Goal: Task Accomplishment & Management: Use online tool/utility

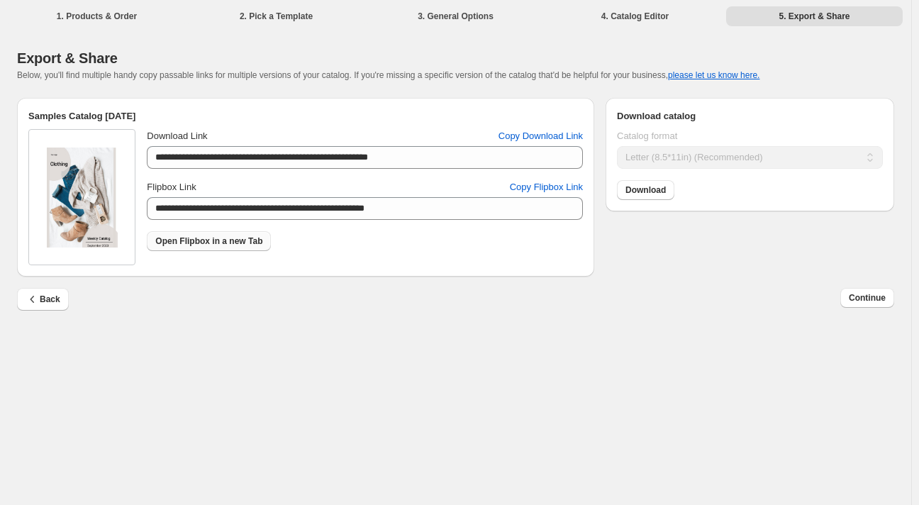
click at [167, 245] on span "Open Flipbox in a new Tab" at bounding box center [208, 240] width 107 height 11
click at [872, 304] on span "Continue" at bounding box center [867, 297] width 37 height 11
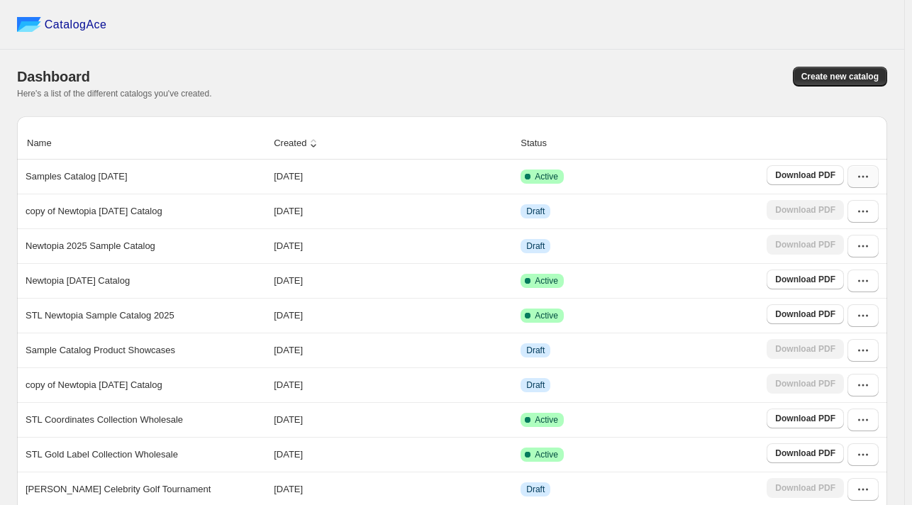
click at [870, 179] on icon "button" at bounding box center [863, 177] width 14 height 14
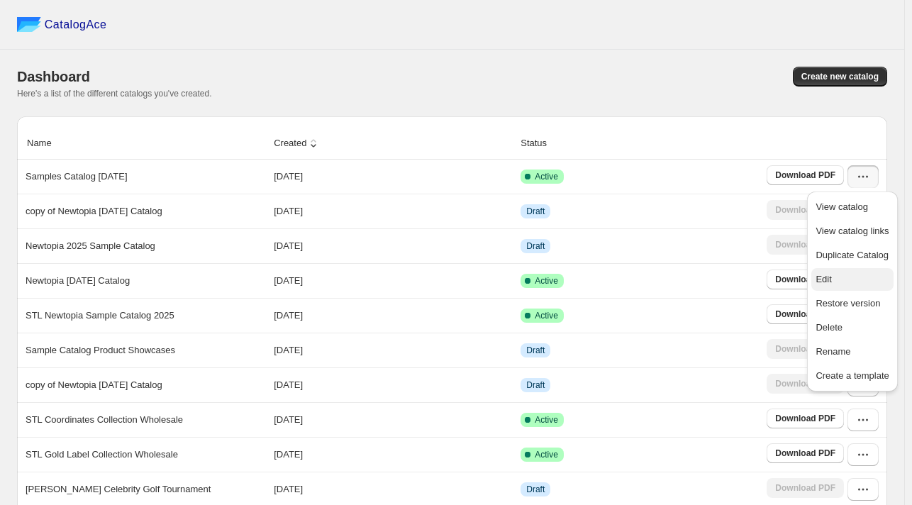
click at [823, 280] on span "Edit" at bounding box center [824, 279] width 16 height 11
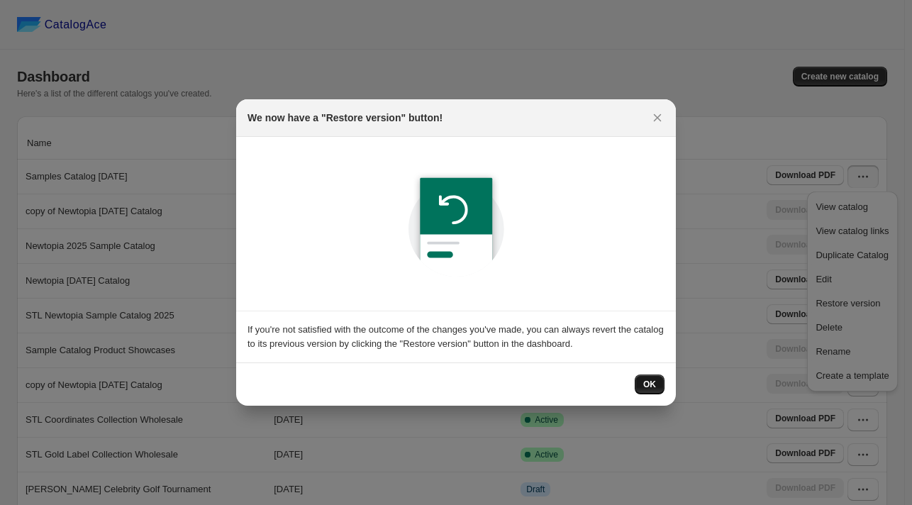
click at [650, 390] on span "OK" at bounding box center [649, 384] width 13 height 11
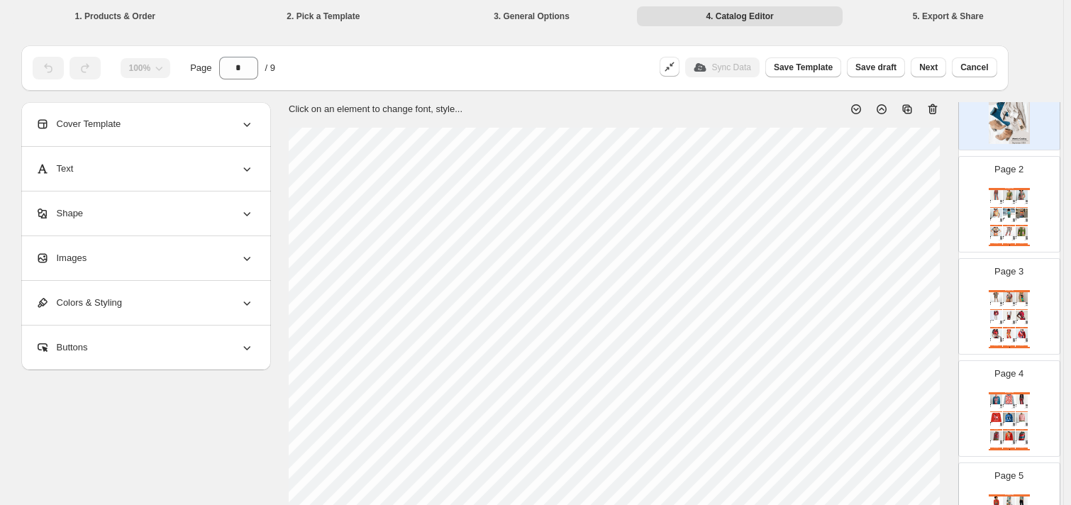
scroll to position [88, 0]
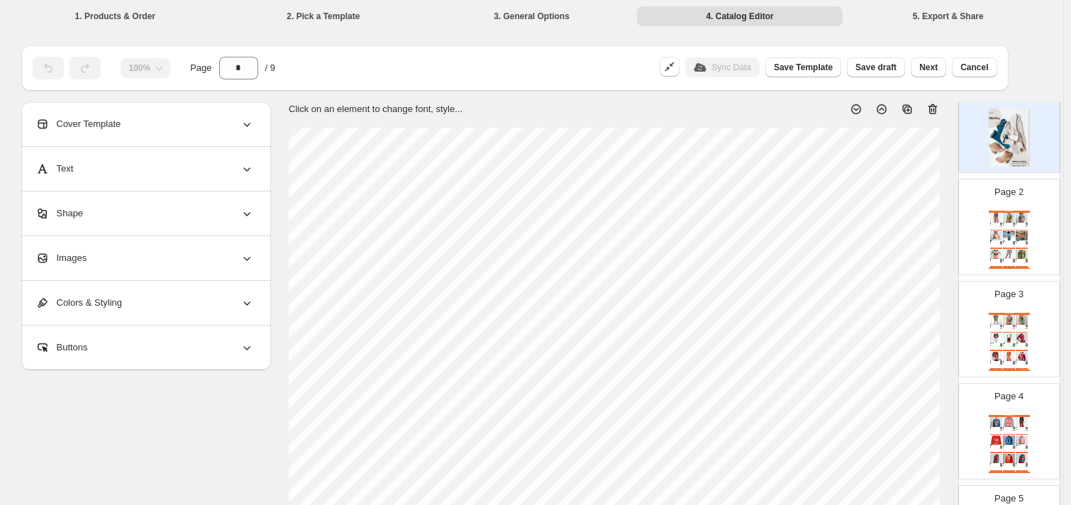
click at [918, 206] on div "Page 2 Clothing Catalog Salsa Time Striped Eco-Poly Wide Leg Pants - XS / Orang…" at bounding box center [1003, 221] width 89 height 95
type input "*"
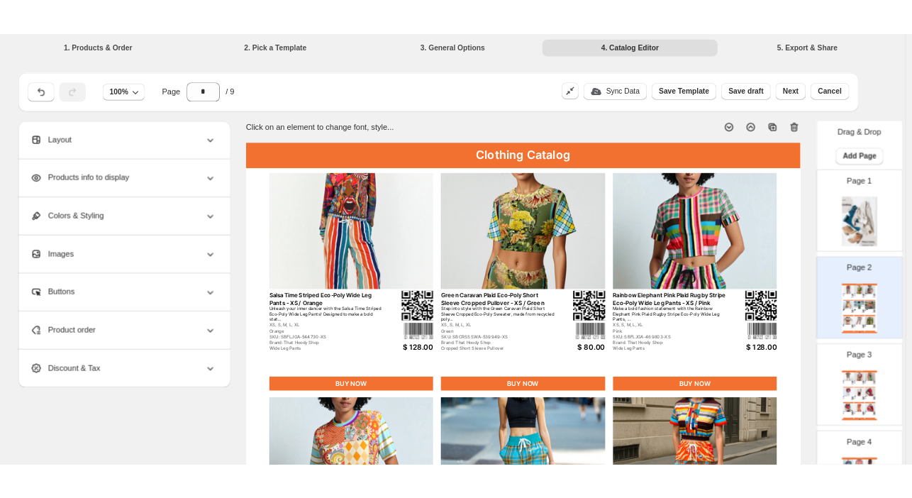
scroll to position [0, 0]
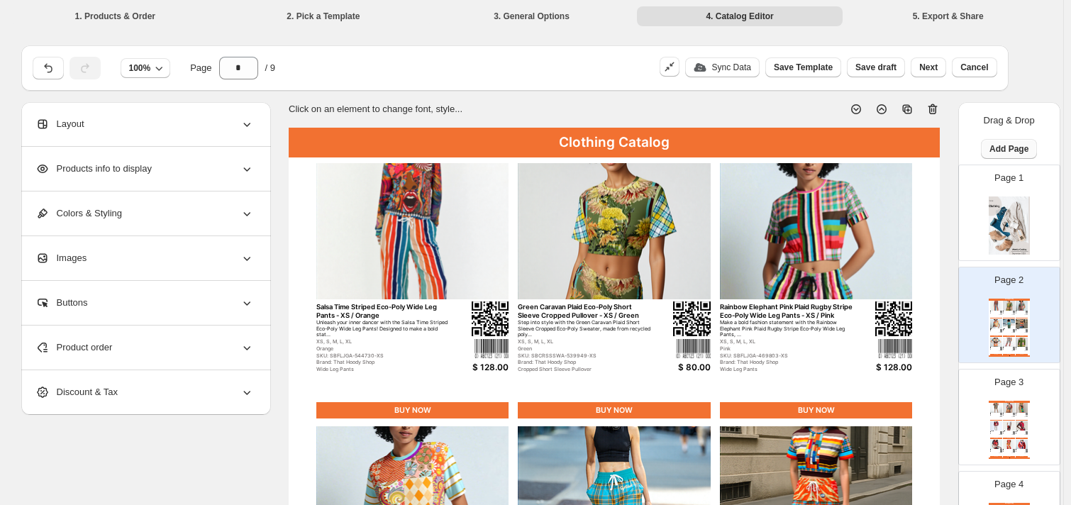
click at [918, 155] on button "Add Page" at bounding box center [1009, 149] width 56 height 20
click at [918, 183] on span "Cover / Blank Page" at bounding box center [1004, 178] width 79 height 11
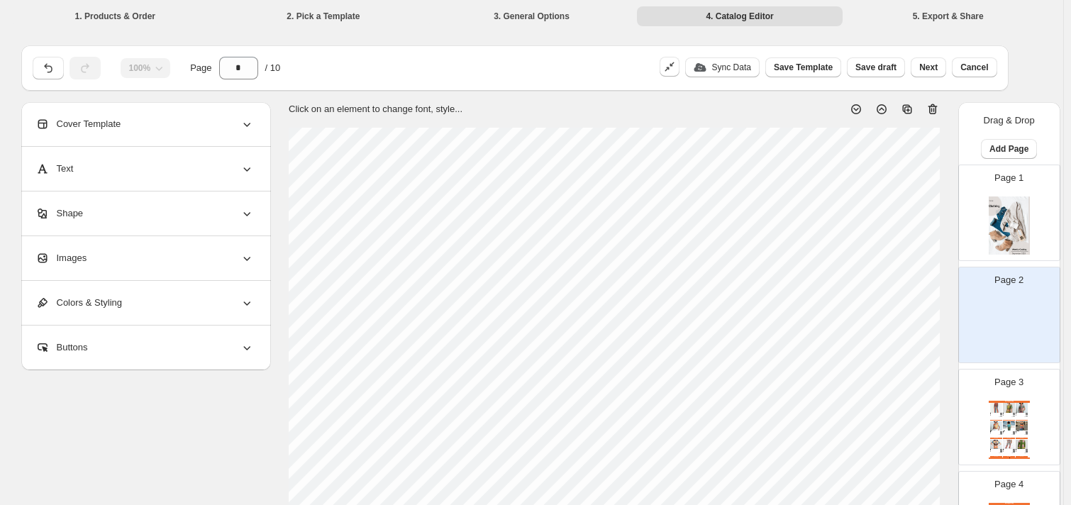
click at [244, 262] on icon at bounding box center [247, 258] width 14 height 14
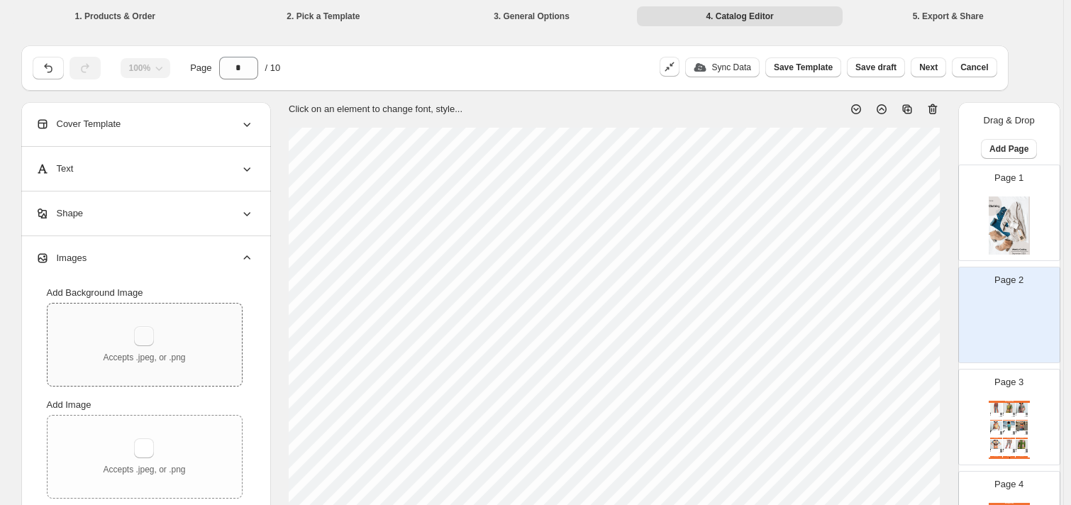
click at [148, 335] on button "button" at bounding box center [144, 336] width 20 height 20
type input "**********"
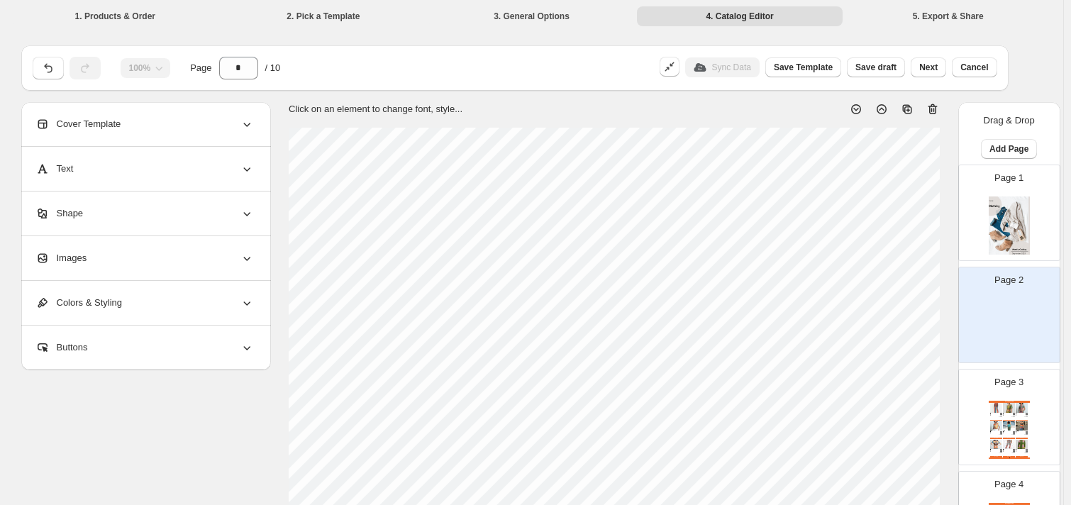
click at [244, 257] on icon at bounding box center [247, 258] width 14 height 14
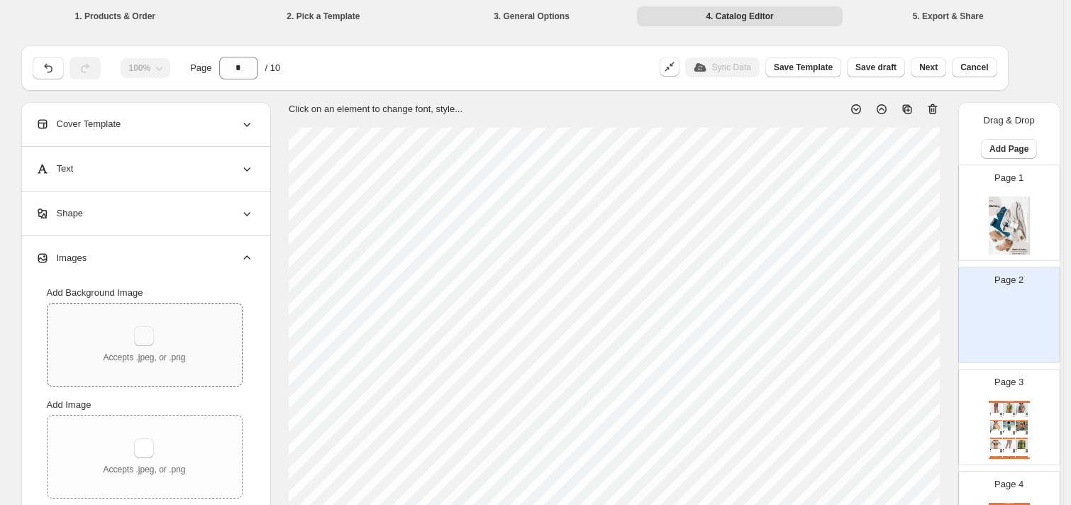
click at [147, 338] on button "button" at bounding box center [144, 336] width 20 height 20
type input "**********"
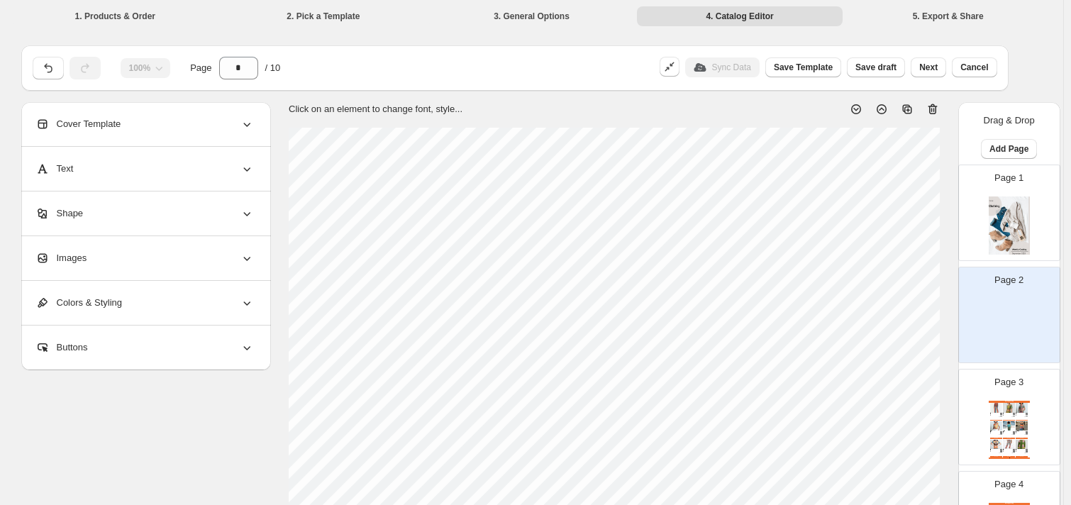
click at [248, 260] on icon at bounding box center [247, 258] width 14 height 14
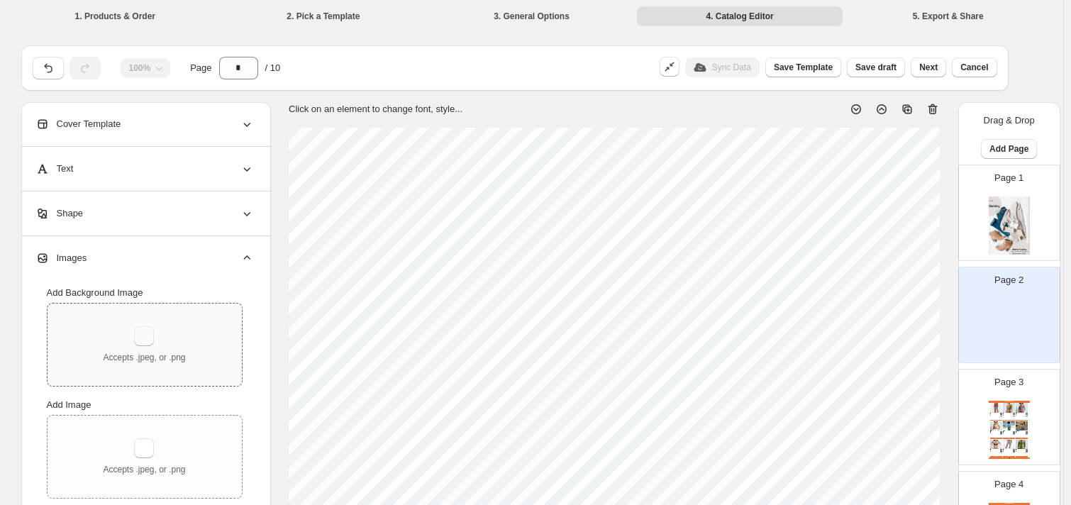
click at [139, 339] on button "button" at bounding box center [144, 336] width 20 height 20
type input "**********"
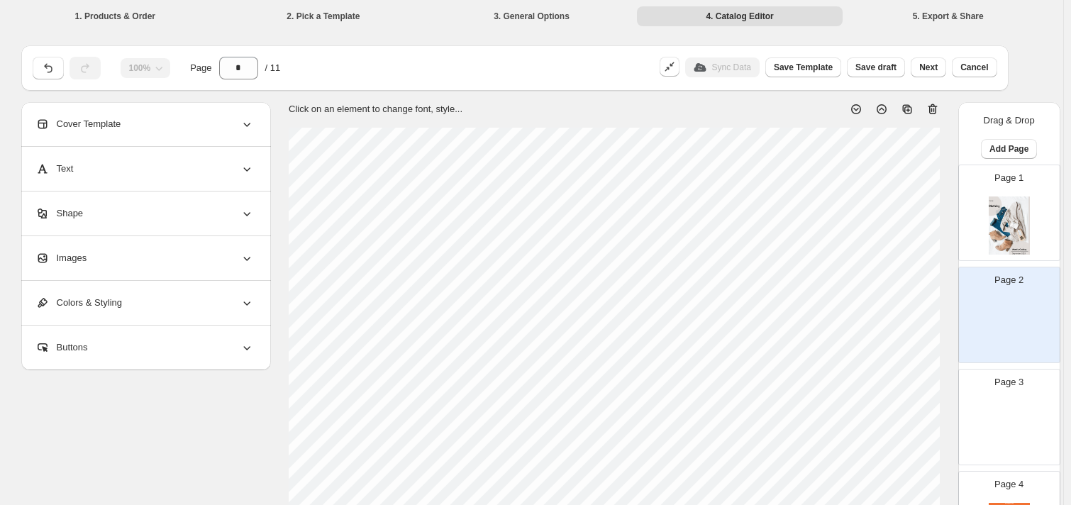
click at [214, 264] on div "Images" at bounding box center [144, 258] width 218 height 44
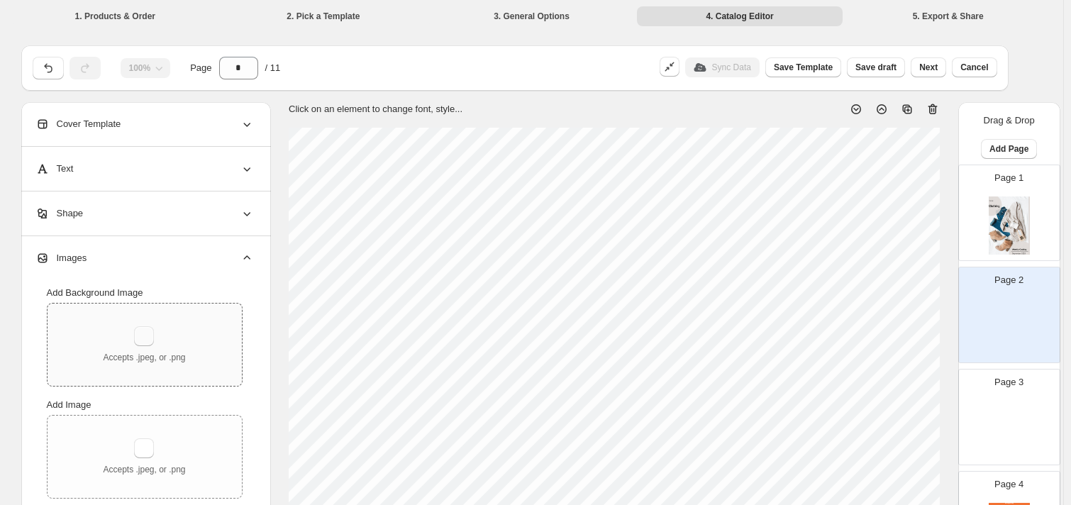
click at [145, 334] on button "button" at bounding box center [144, 336] width 20 height 20
type input "**********"
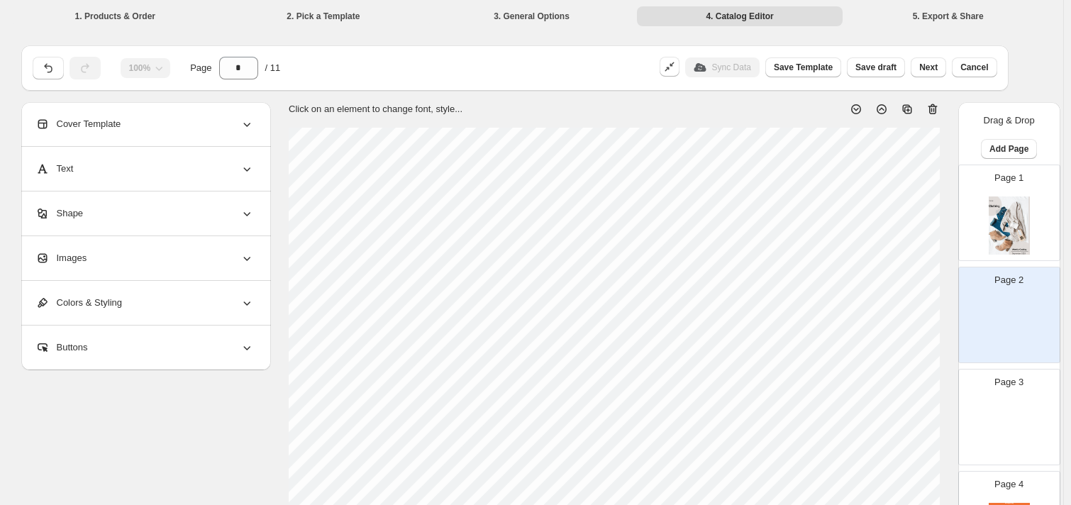
click at [249, 249] on div "Images" at bounding box center [144, 258] width 218 height 44
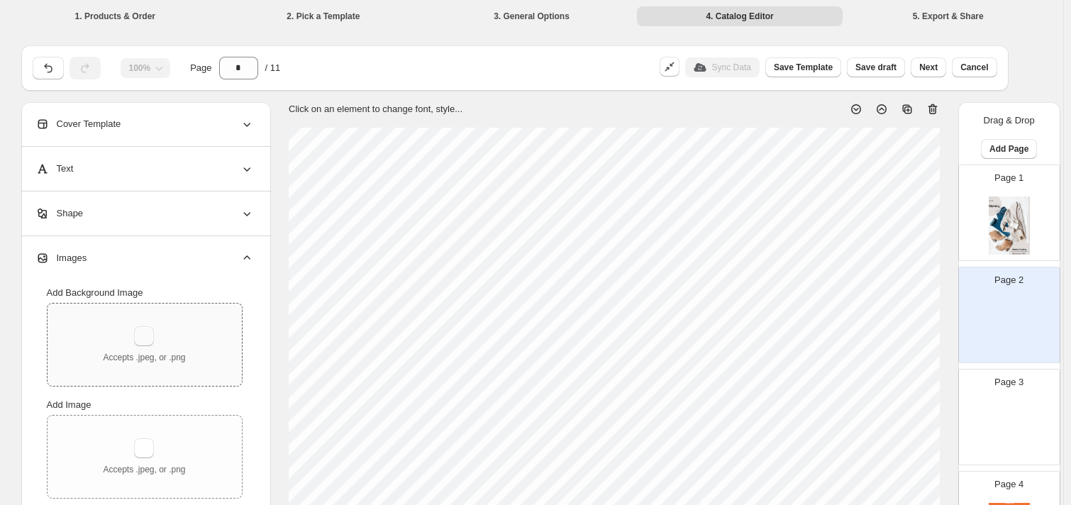
click at [143, 339] on button "button" at bounding box center [144, 336] width 20 height 20
type input "**********"
